Goal: Information Seeking & Learning: Find specific fact

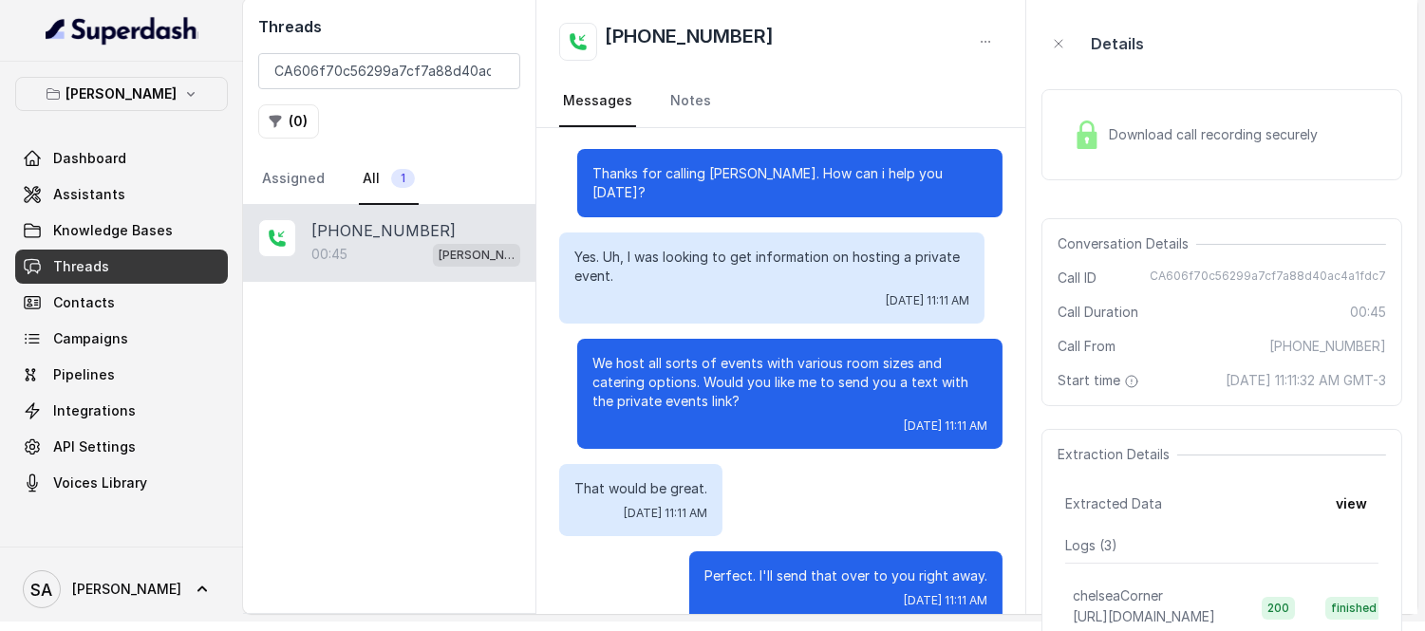
scroll to position [361, 0]
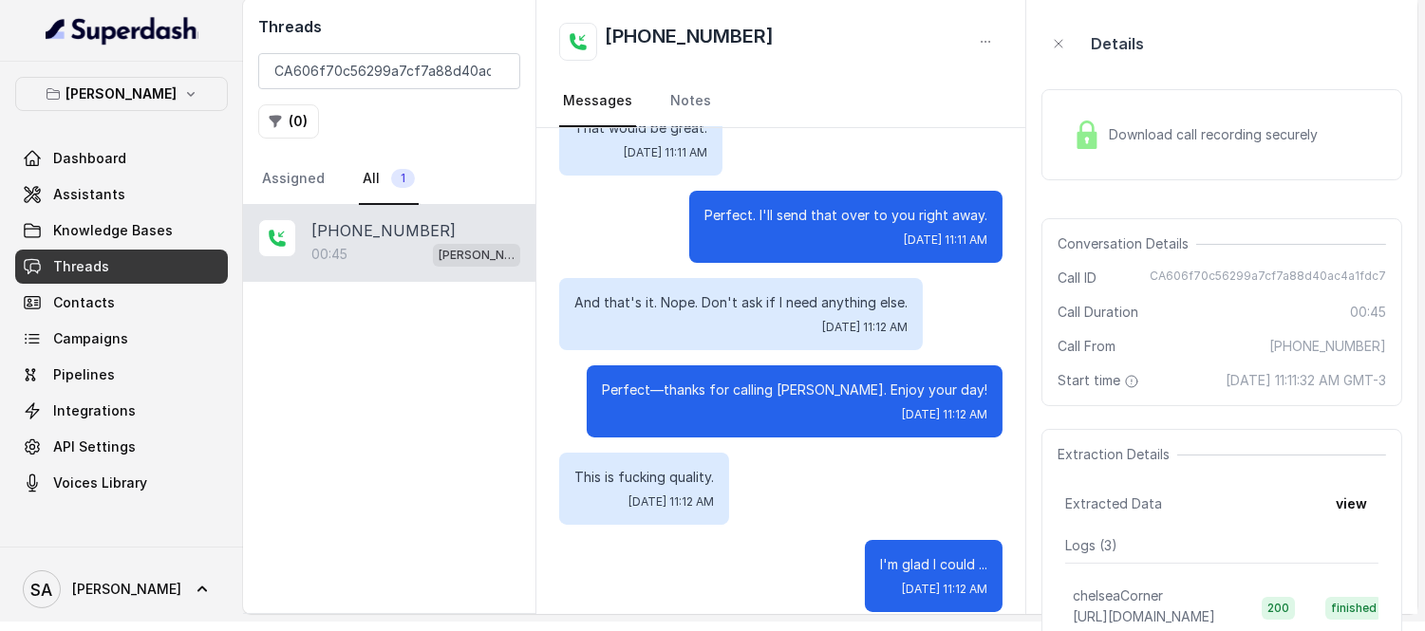
click at [96, 266] on span "Threads" at bounding box center [81, 266] width 56 height 19
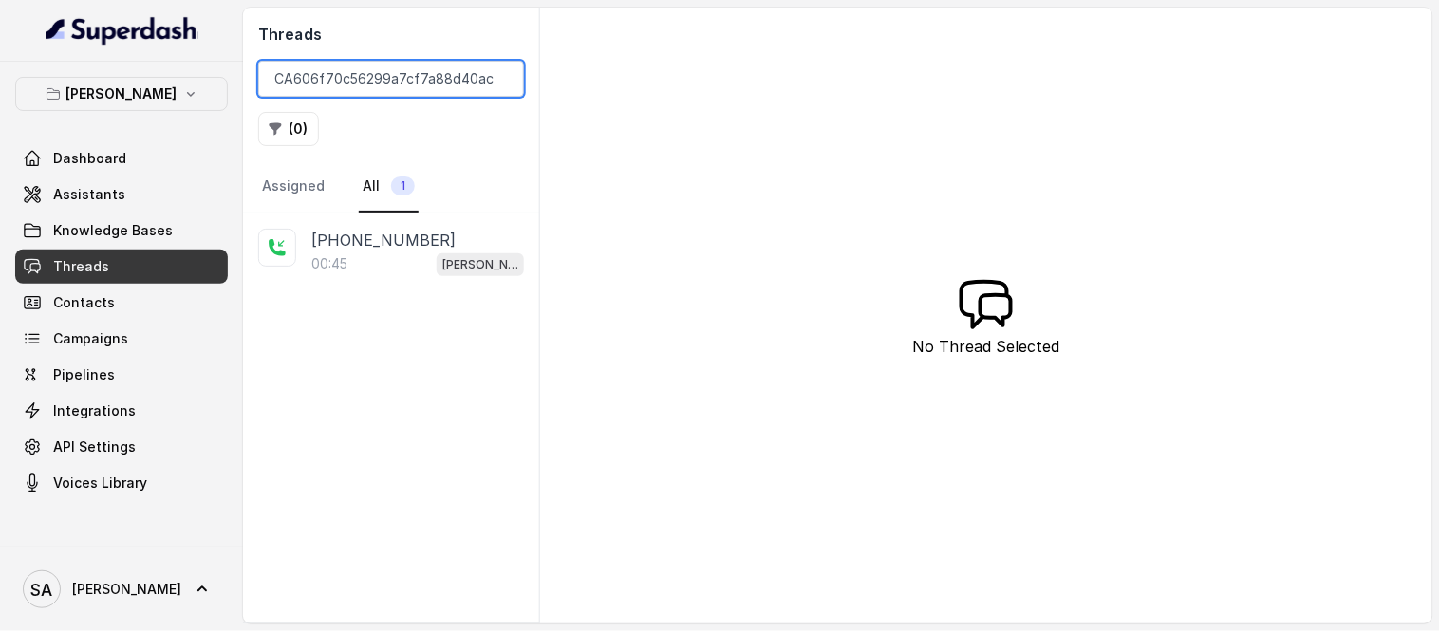
click at [499, 73] on input "CA606f70c56299a7cf7a88d40ac4a1fdc7" at bounding box center [391, 79] width 266 height 36
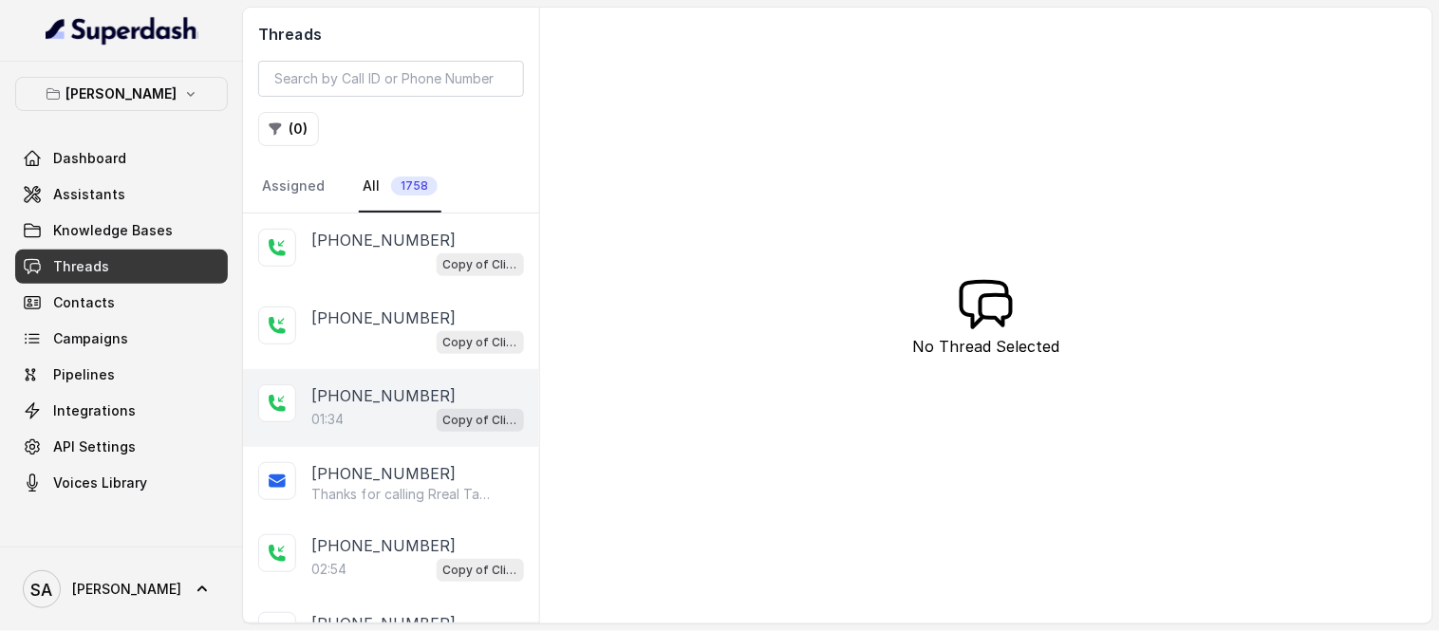
click at [362, 421] on div "01:34 Copy of Client Name / Testing" at bounding box center [417, 419] width 213 height 25
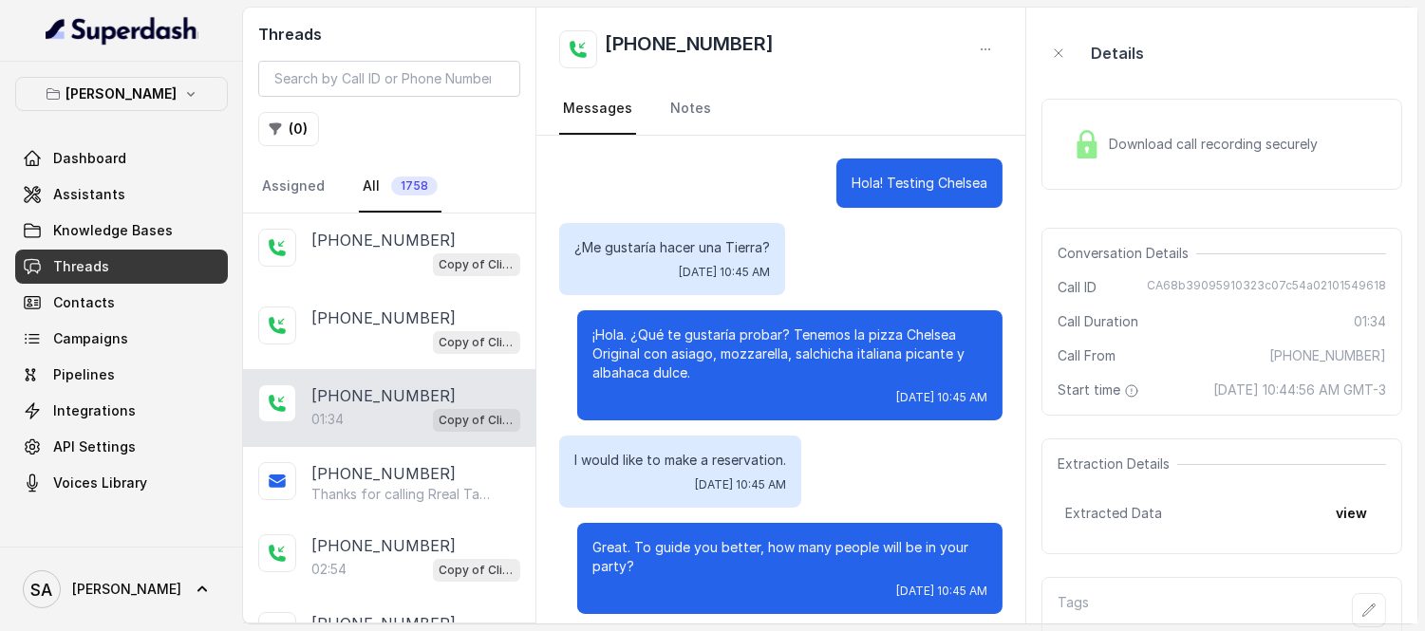
click at [1143, 155] on div "Download call recording securely" at bounding box center [1195, 144] width 260 height 44
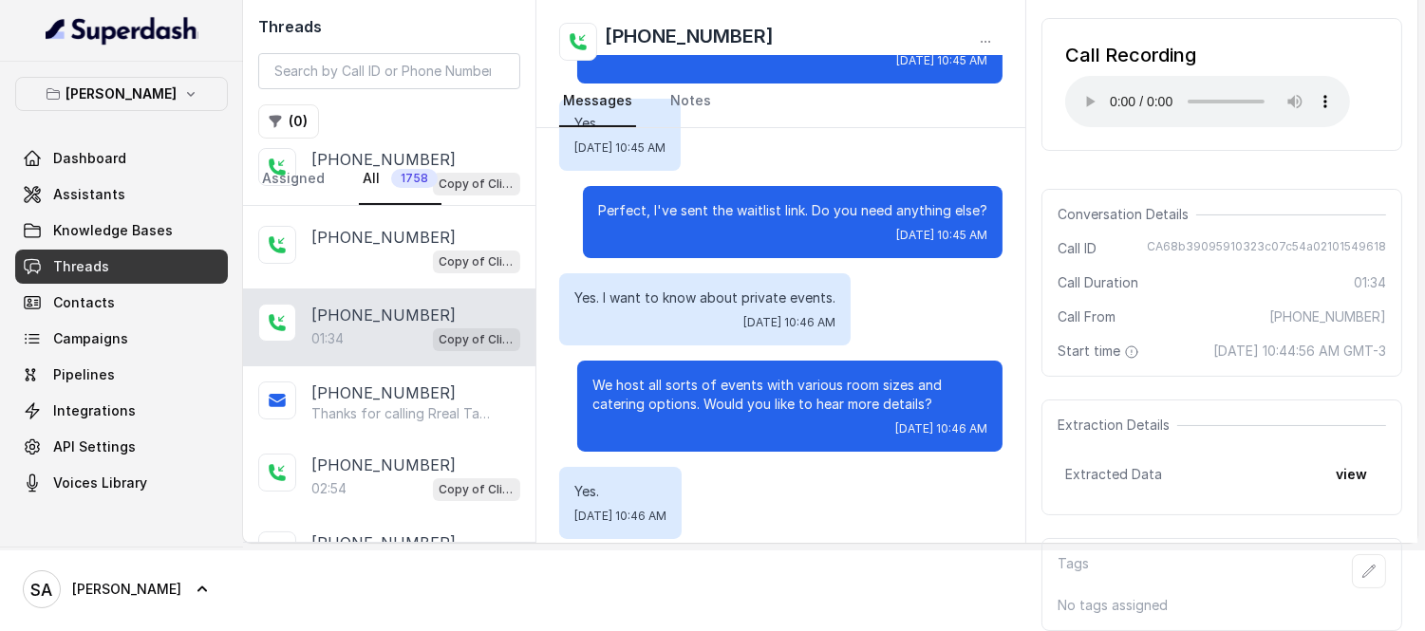
scroll to position [738, 0]
